Goal: Information Seeking & Learning: Learn about a topic

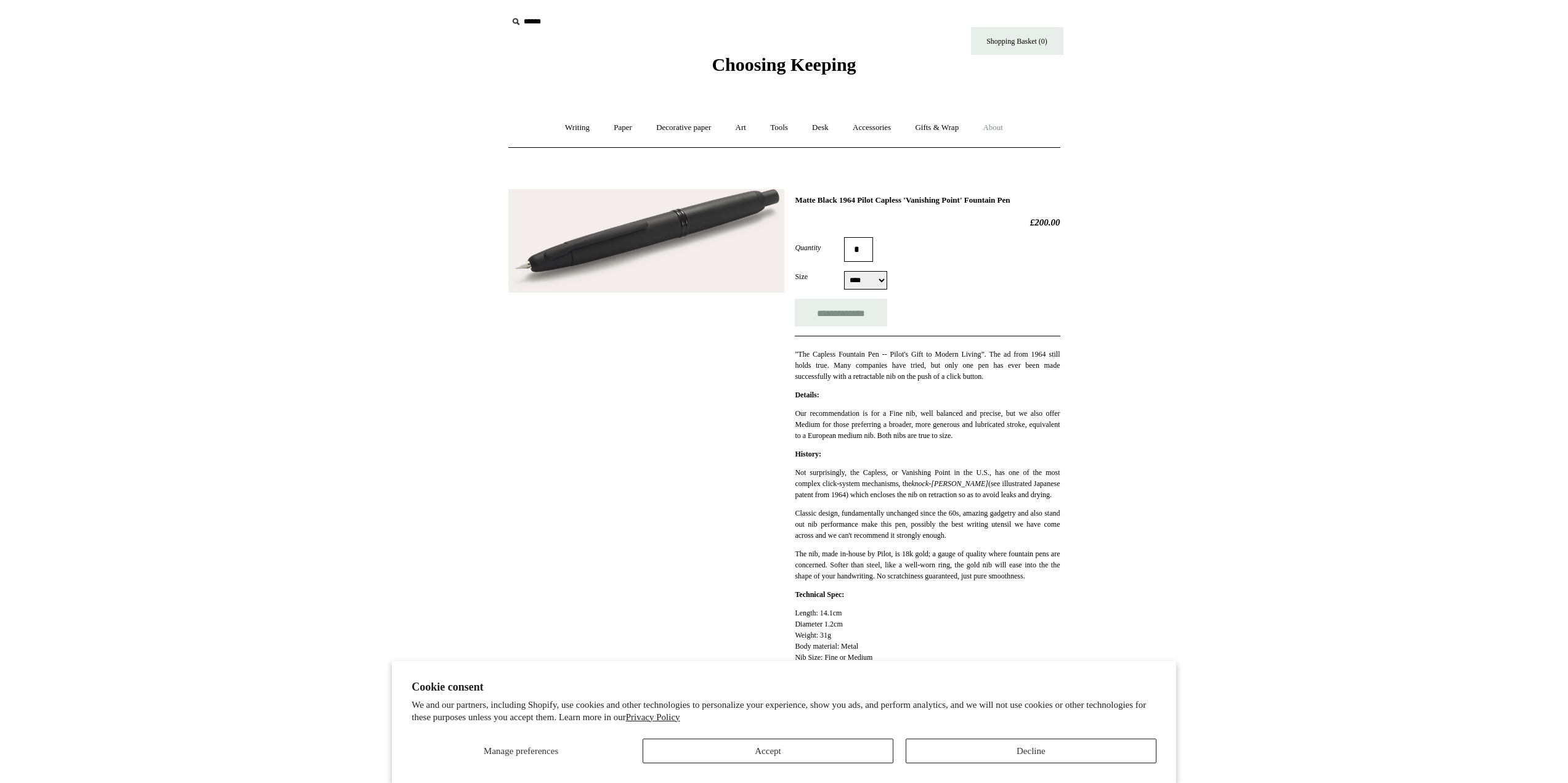
click at [1003, 126] on link "About +" at bounding box center [992, 128] width 42 height 32
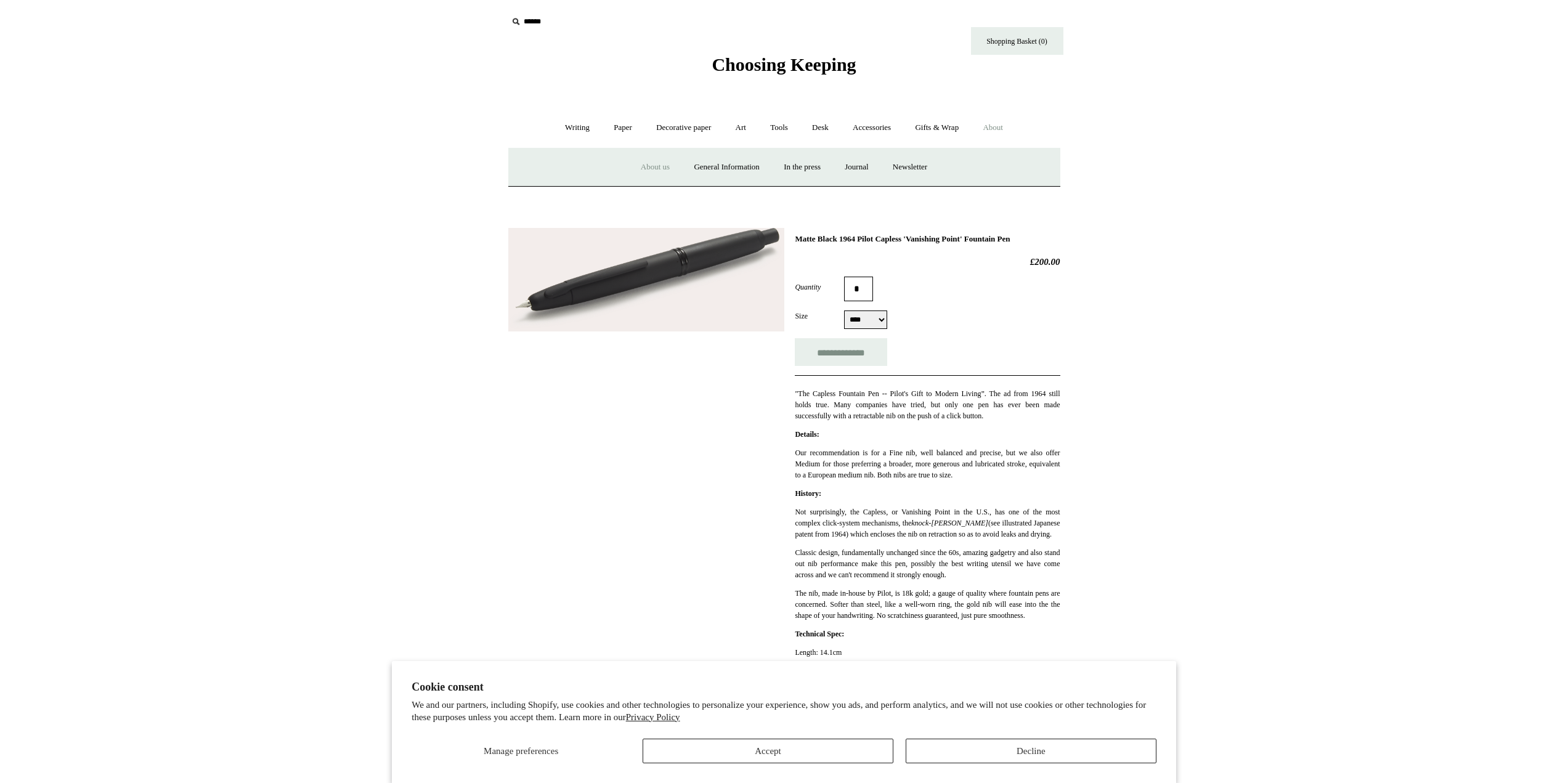
click at [651, 169] on link "About us" at bounding box center [656, 167] width 51 height 32
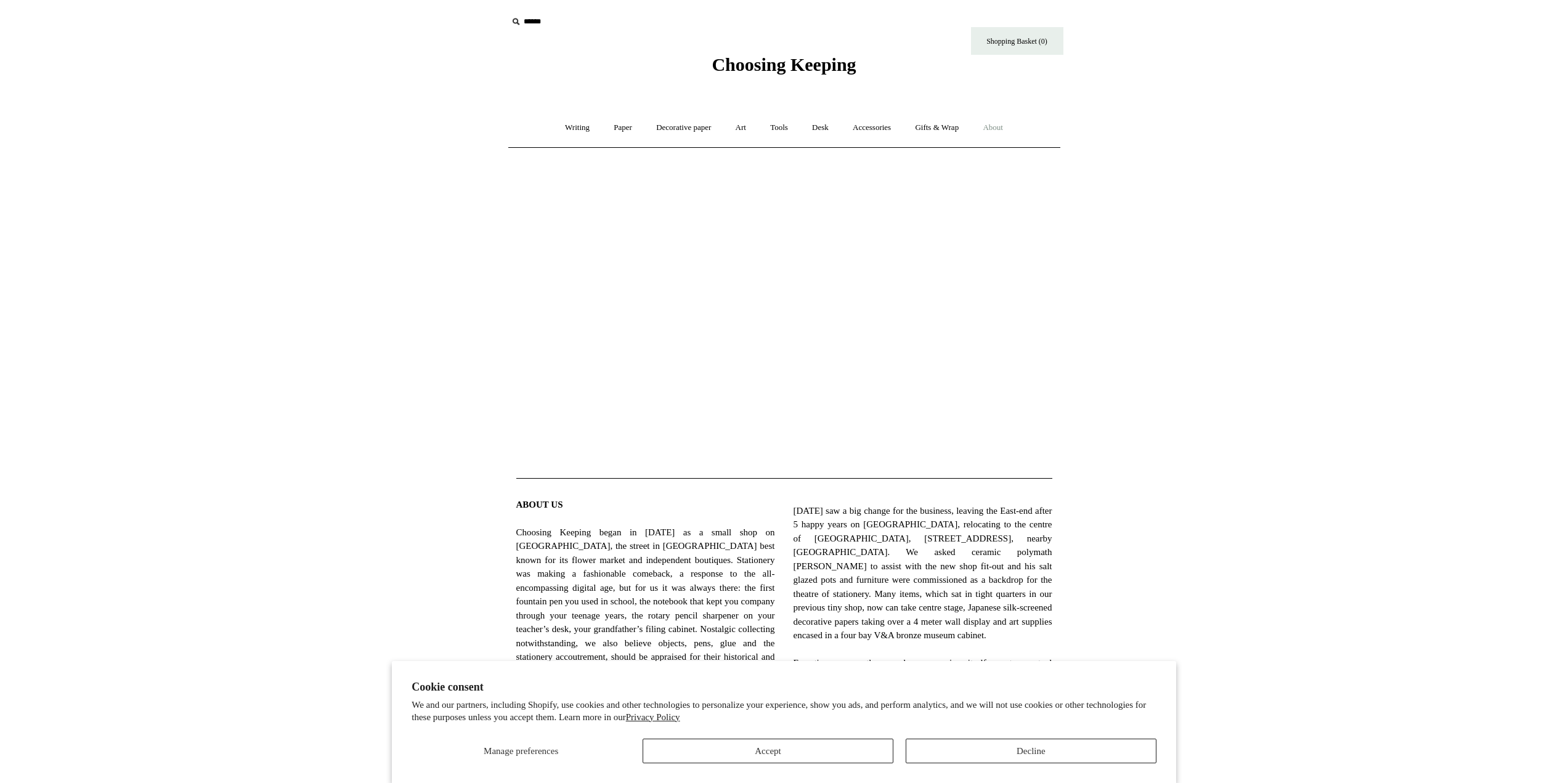
click at [1009, 126] on link "About +" at bounding box center [992, 128] width 42 height 32
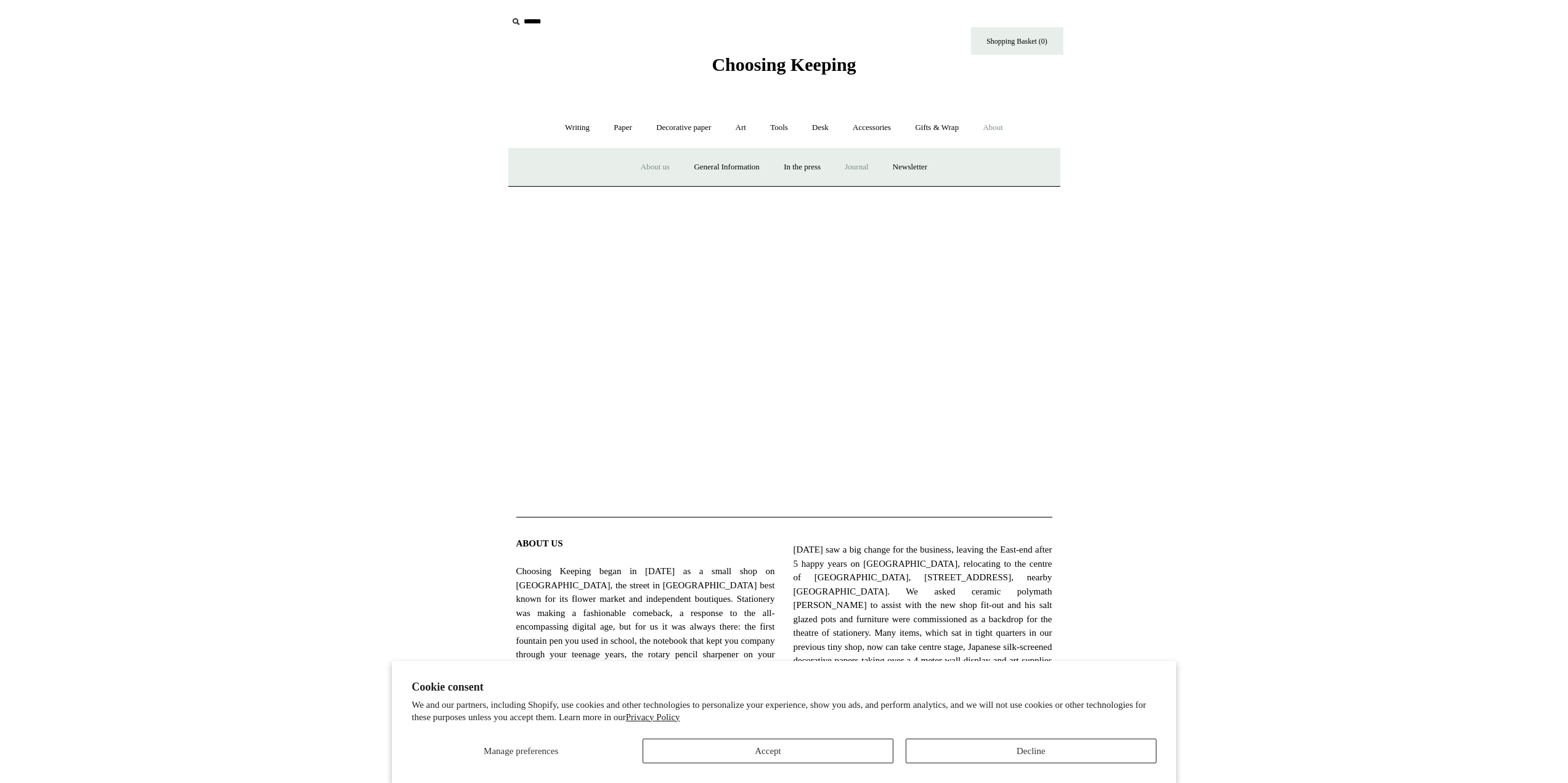
click at [864, 164] on link "Journal +" at bounding box center [856, 167] width 46 height 32
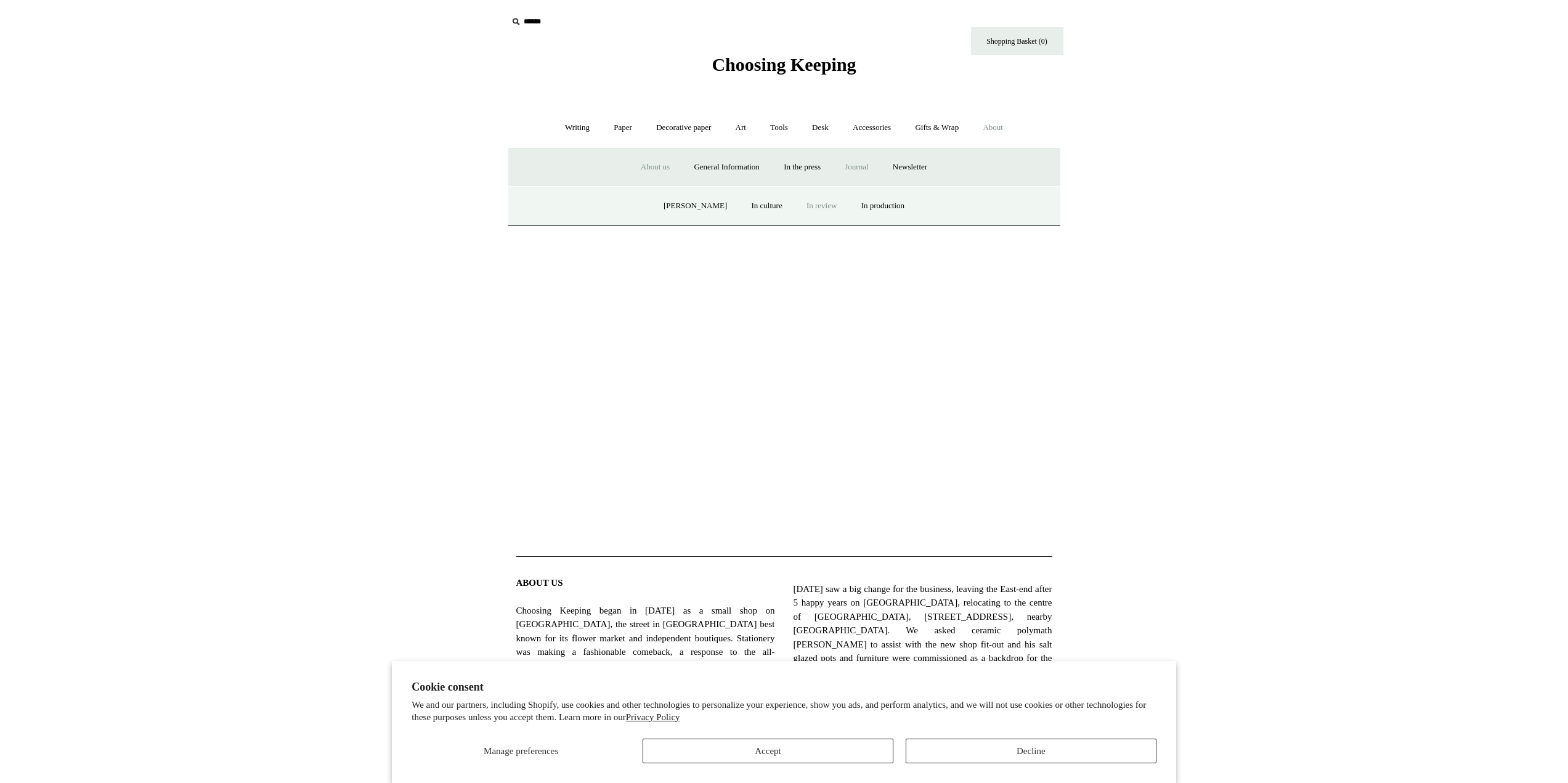
click at [816, 205] on link "In review" at bounding box center [821, 205] width 52 height 32
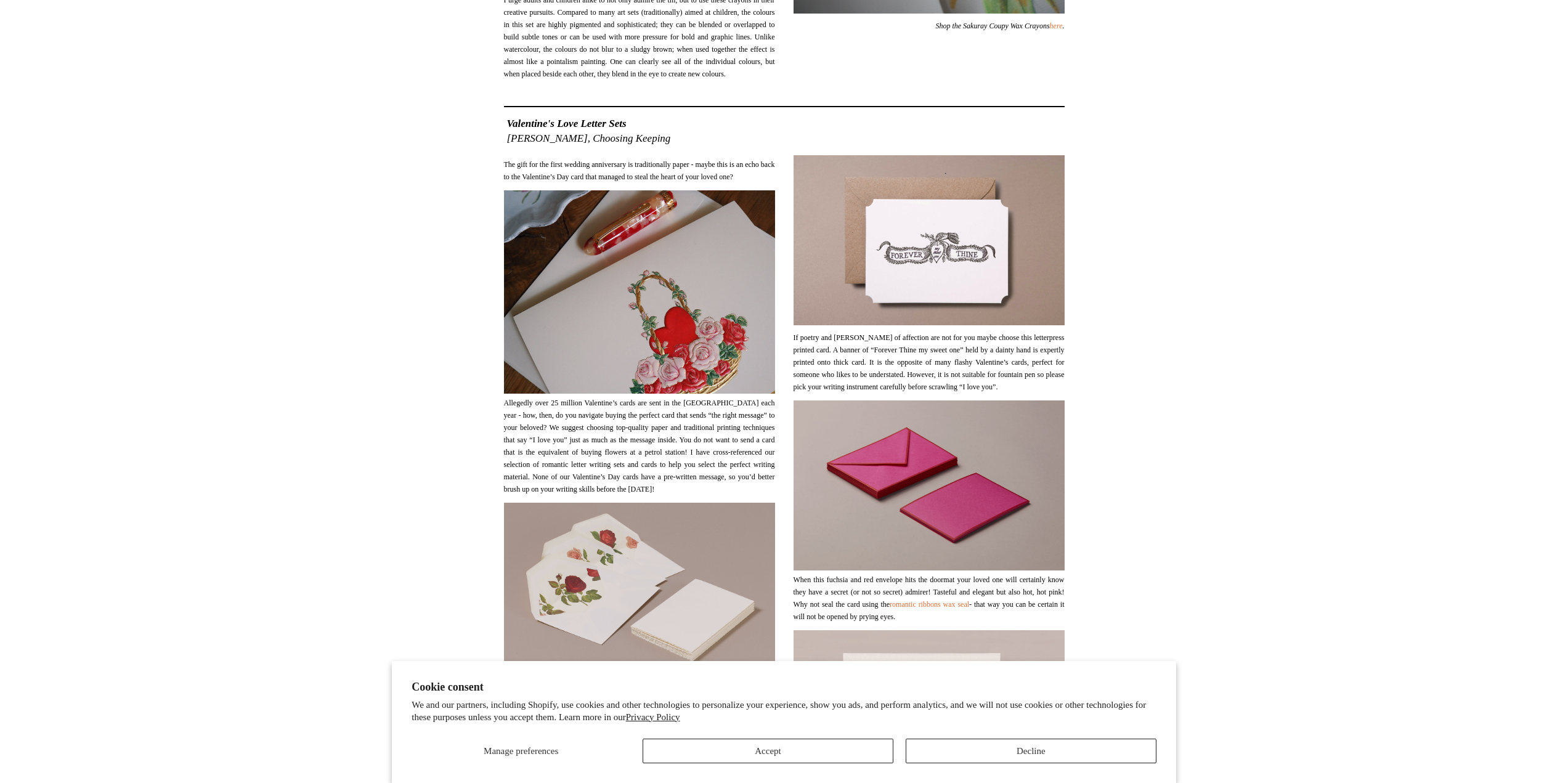
scroll to position [1539, 0]
